Goal: Task Accomplishment & Management: Complete application form

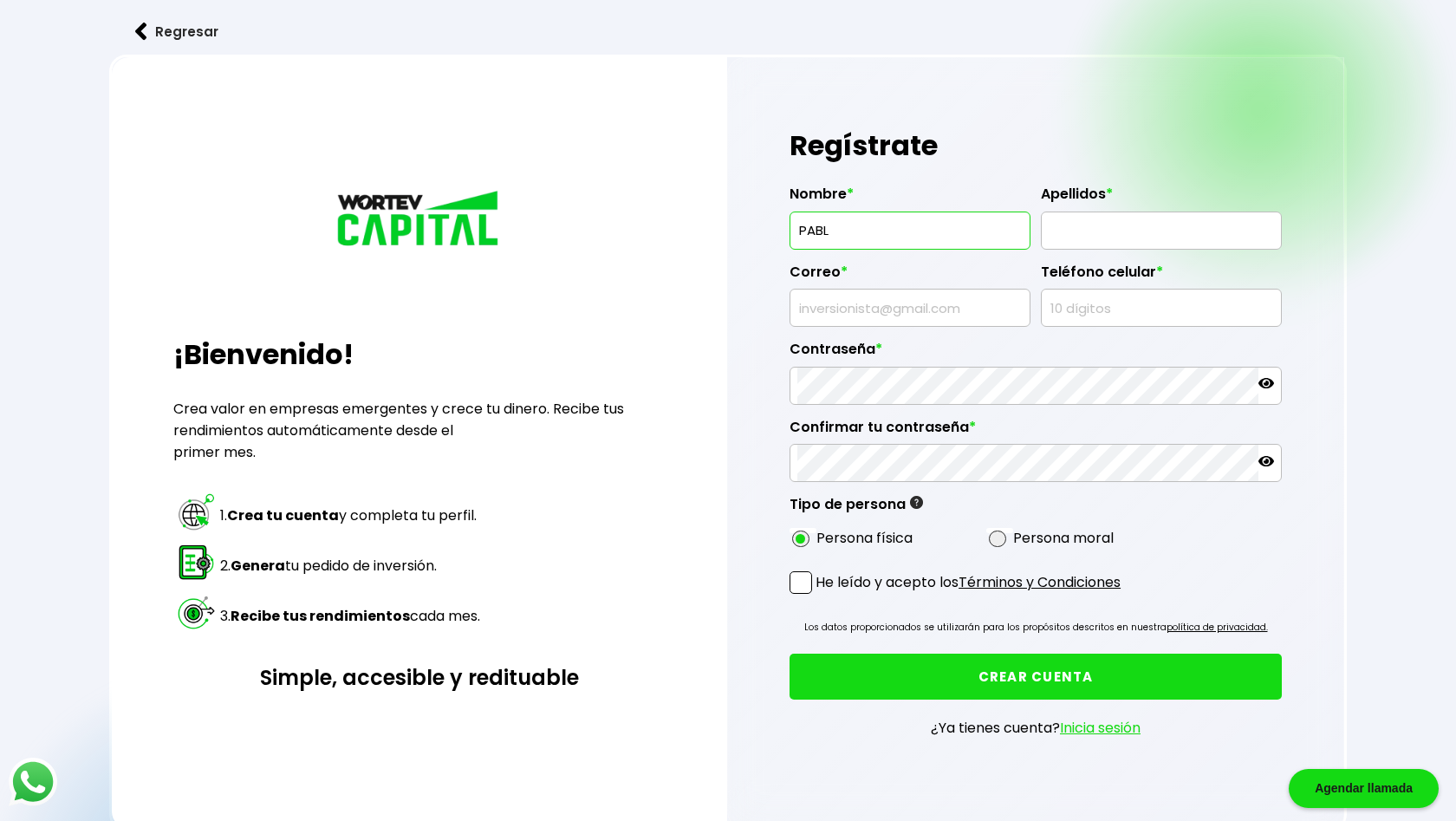
type input "[PERSON_NAME]"
type input "[EMAIL_ADDRESS][DOMAIN_NAME]"
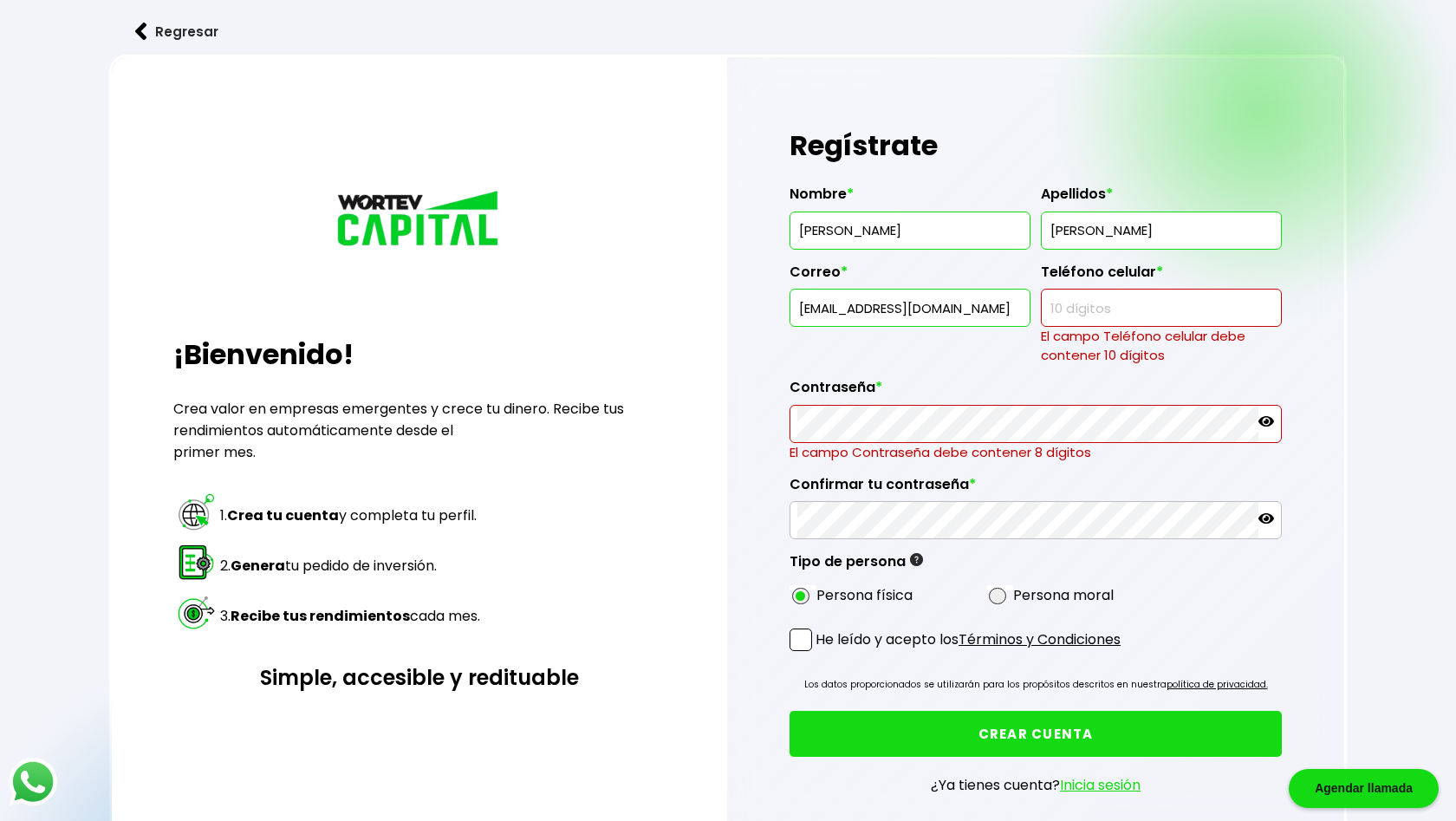
click at [1052, 312] on input "text" at bounding box center [1162, 307] width 226 height 36
type input "8"
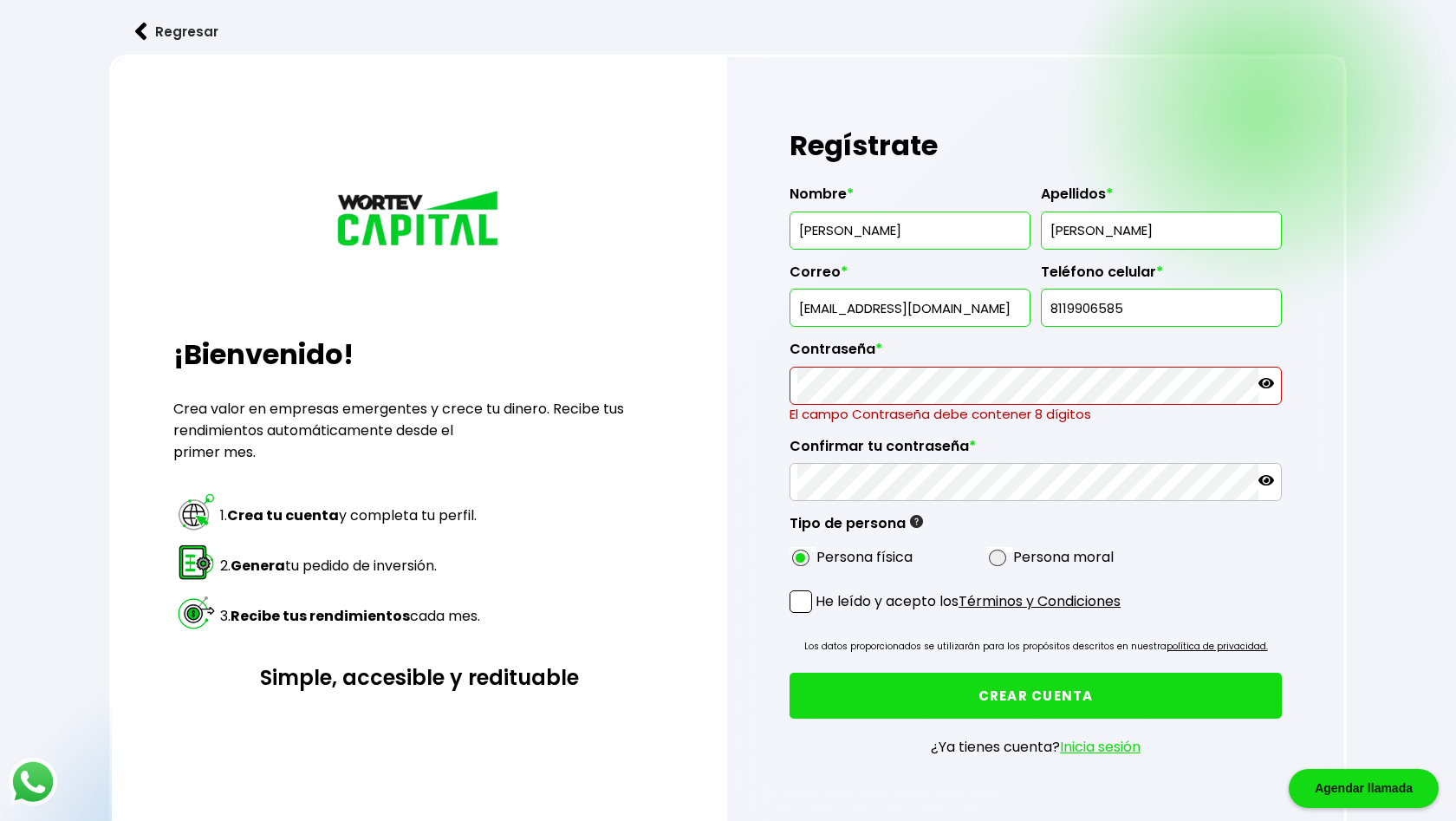
type input "8119906585"
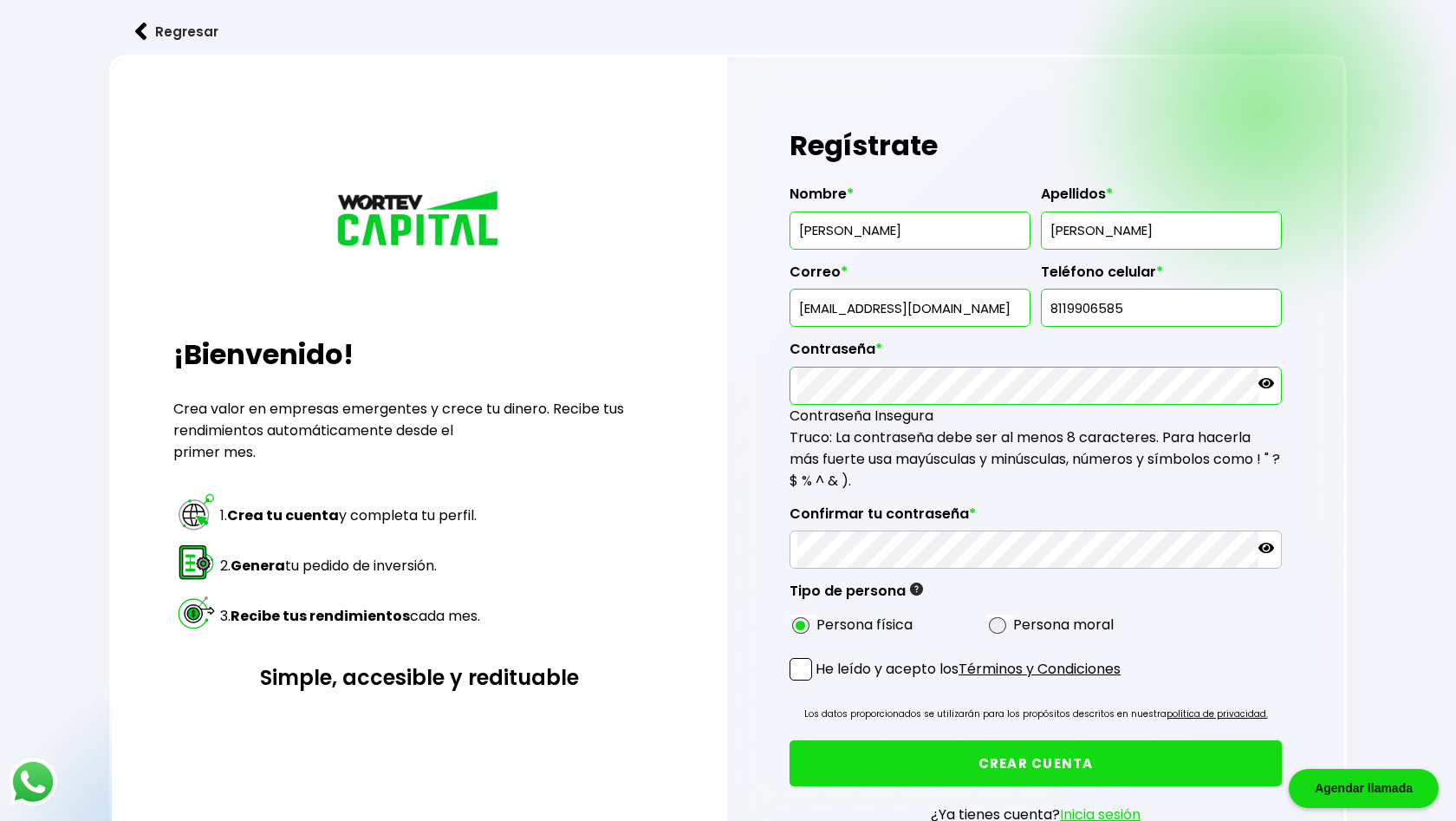
click at [1281, 384] on div at bounding box center [1036, 385] width 493 height 38
click at [1274, 384] on div at bounding box center [1036, 385] width 493 height 38
click at [1271, 382] on icon at bounding box center [1267, 383] width 16 height 11
click at [814, 666] on label "He leído y acepto los Términos y Condiciones" at bounding box center [956, 669] width 332 height 22
click at [819, 682] on input "He leído y acepto los Términos y Condiciones" at bounding box center [819, 682] width 0 height 0
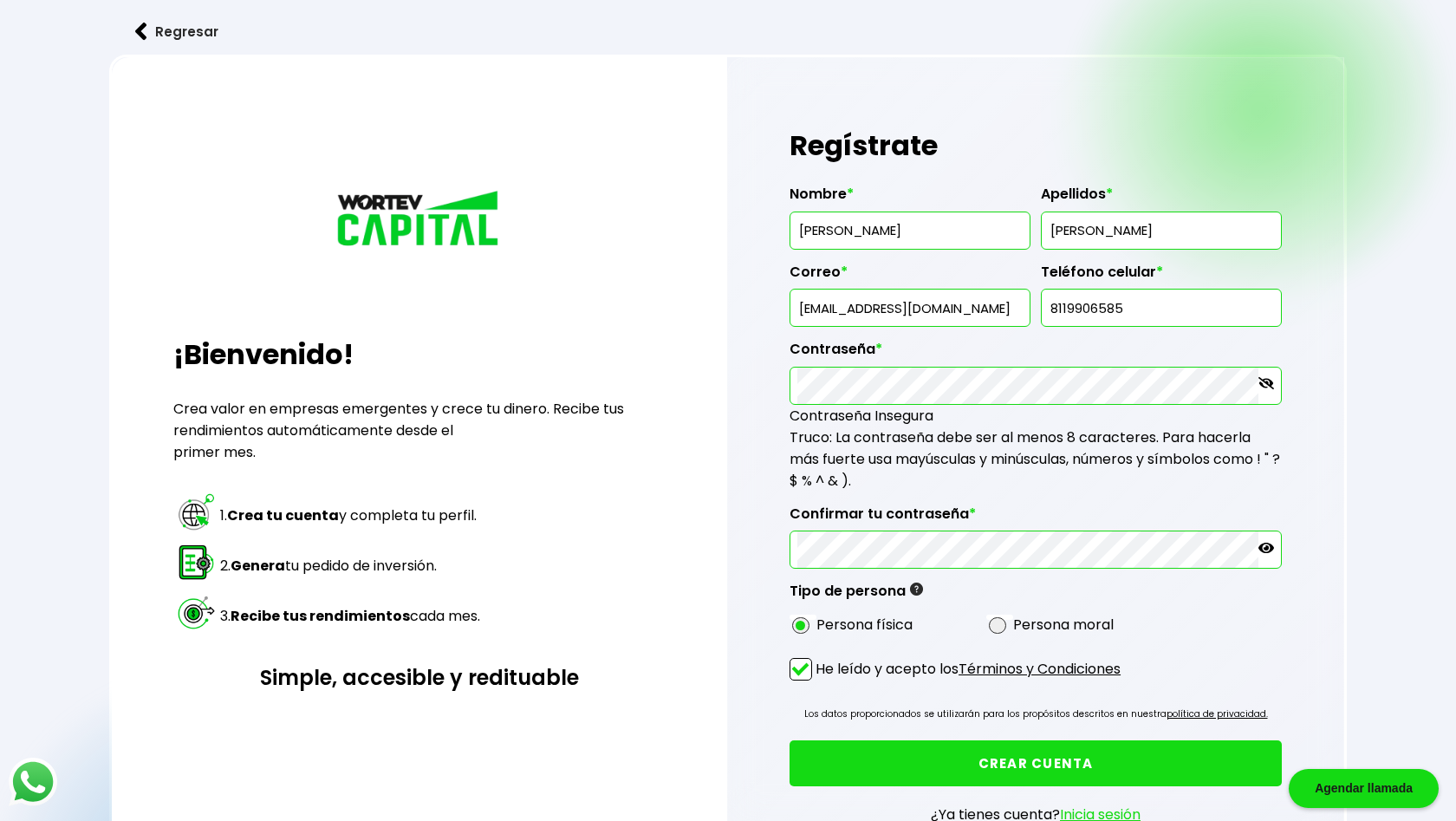
click at [844, 747] on button "CREAR CUENTA" at bounding box center [1036, 763] width 493 height 46
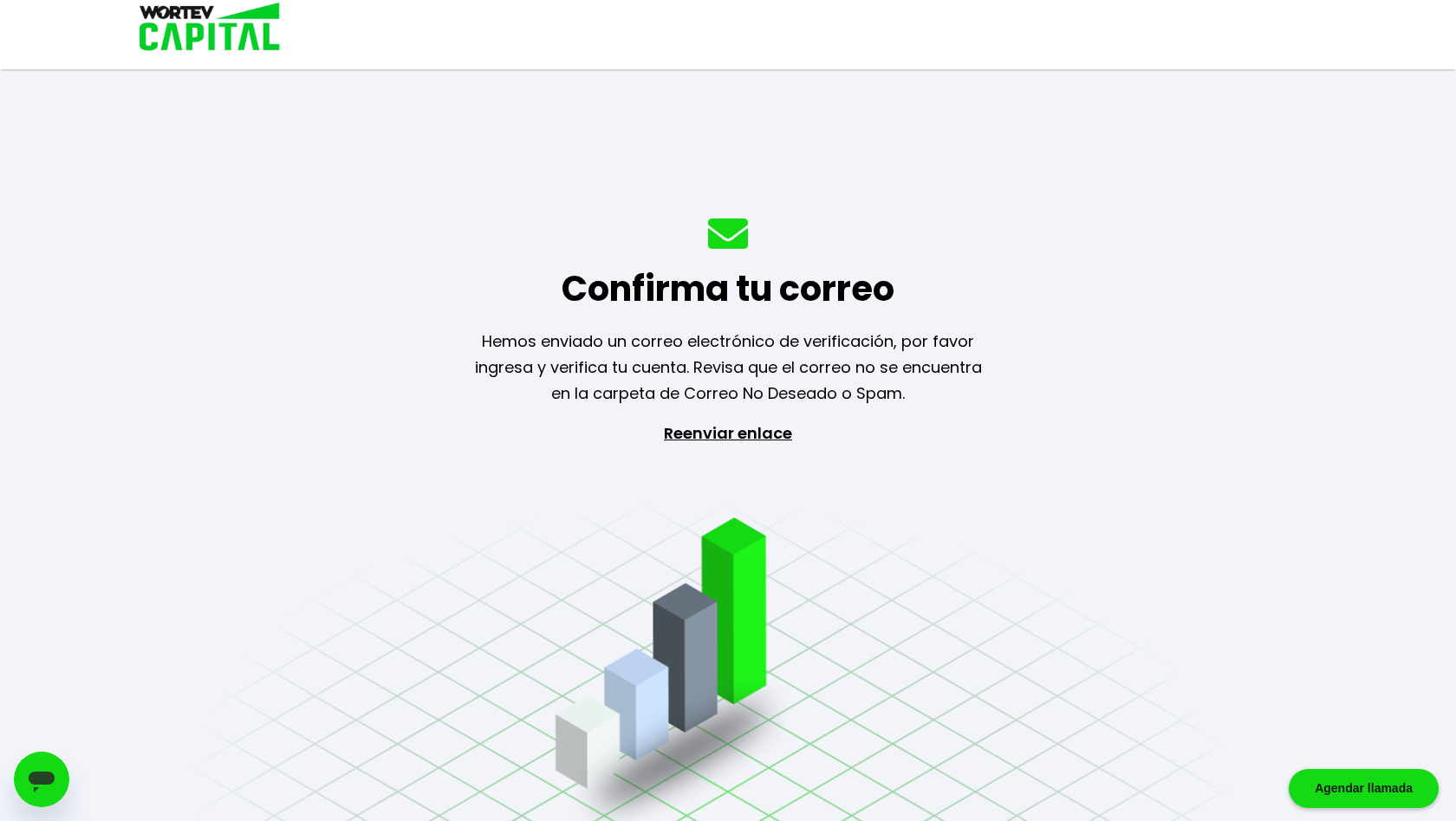
click at [771, 429] on p "Reenviar enlace" at bounding box center [728, 512] width 160 height 182
